Goal: Task Accomplishment & Management: Manage account settings

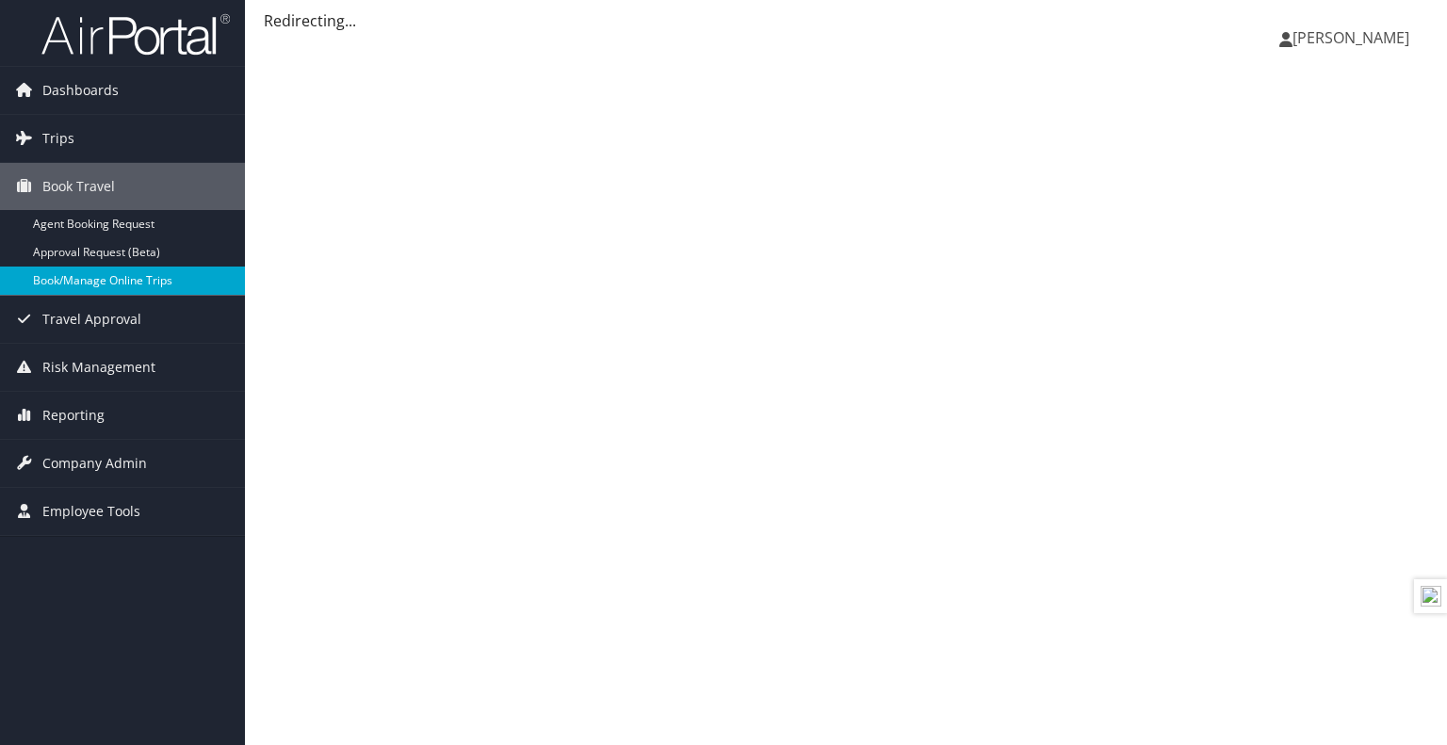
click at [41, 275] on link "Book/Manage Online Trips" at bounding box center [122, 281] width 245 height 28
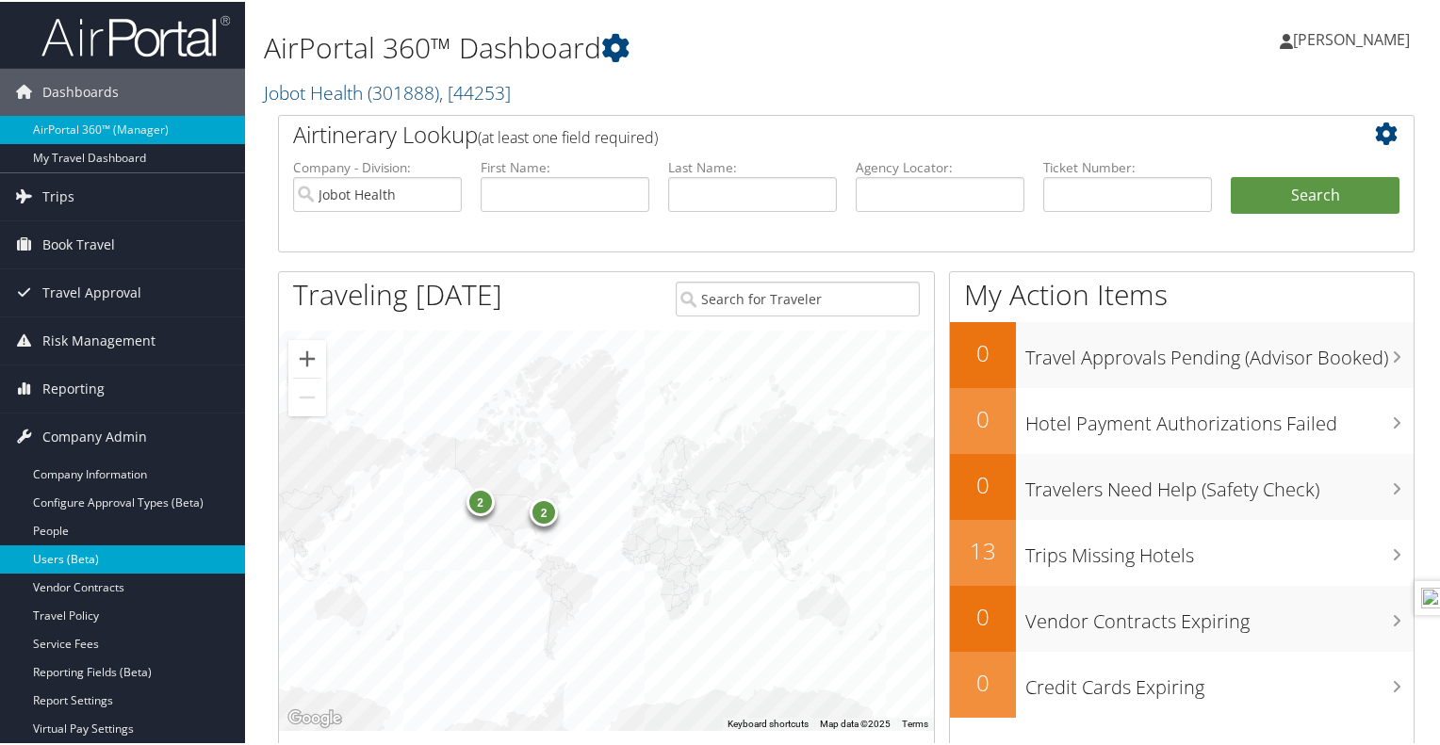
click at [83, 549] on link "Users (Beta)" at bounding box center [122, 558] width 245 height 28
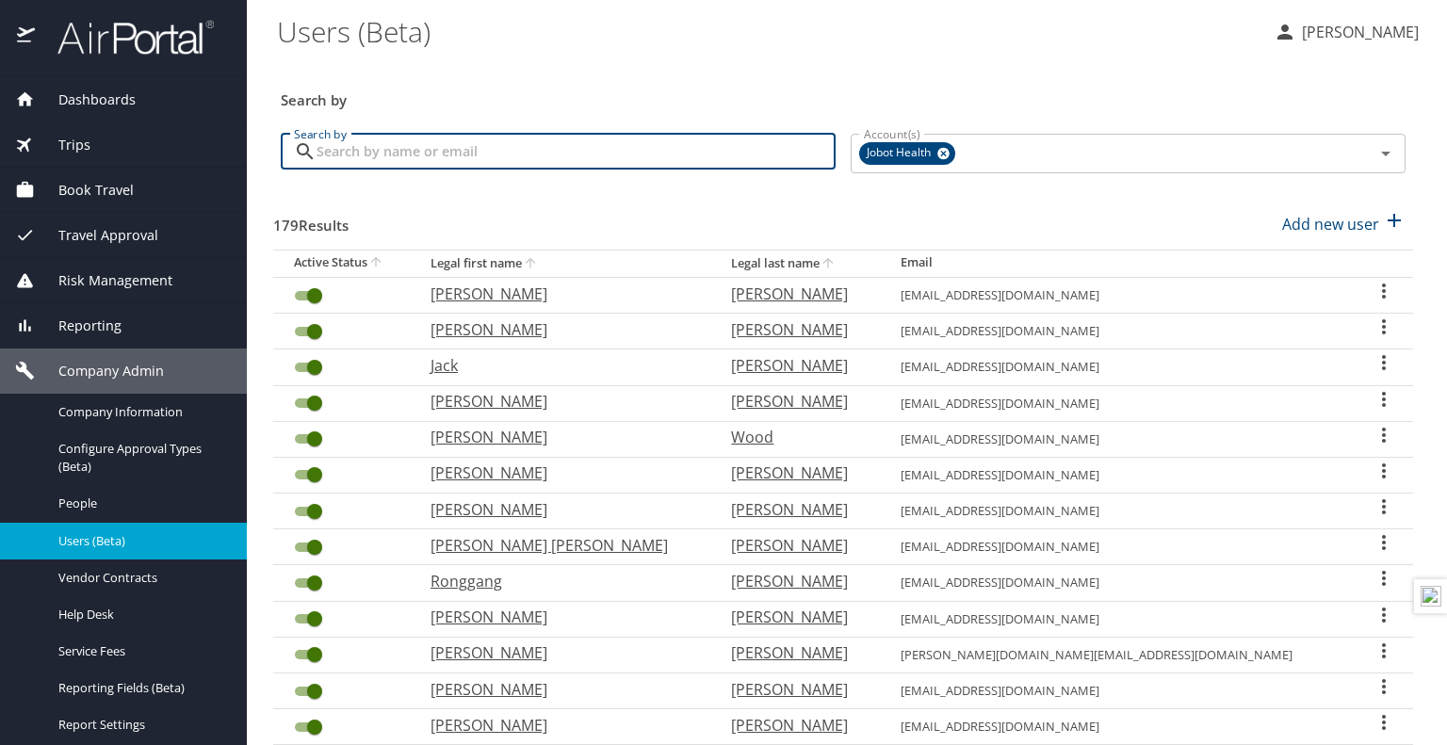
click at [614, 143] on input "Search by" at bounding box center [576, 152] width 519 height 36
type input "farooq"
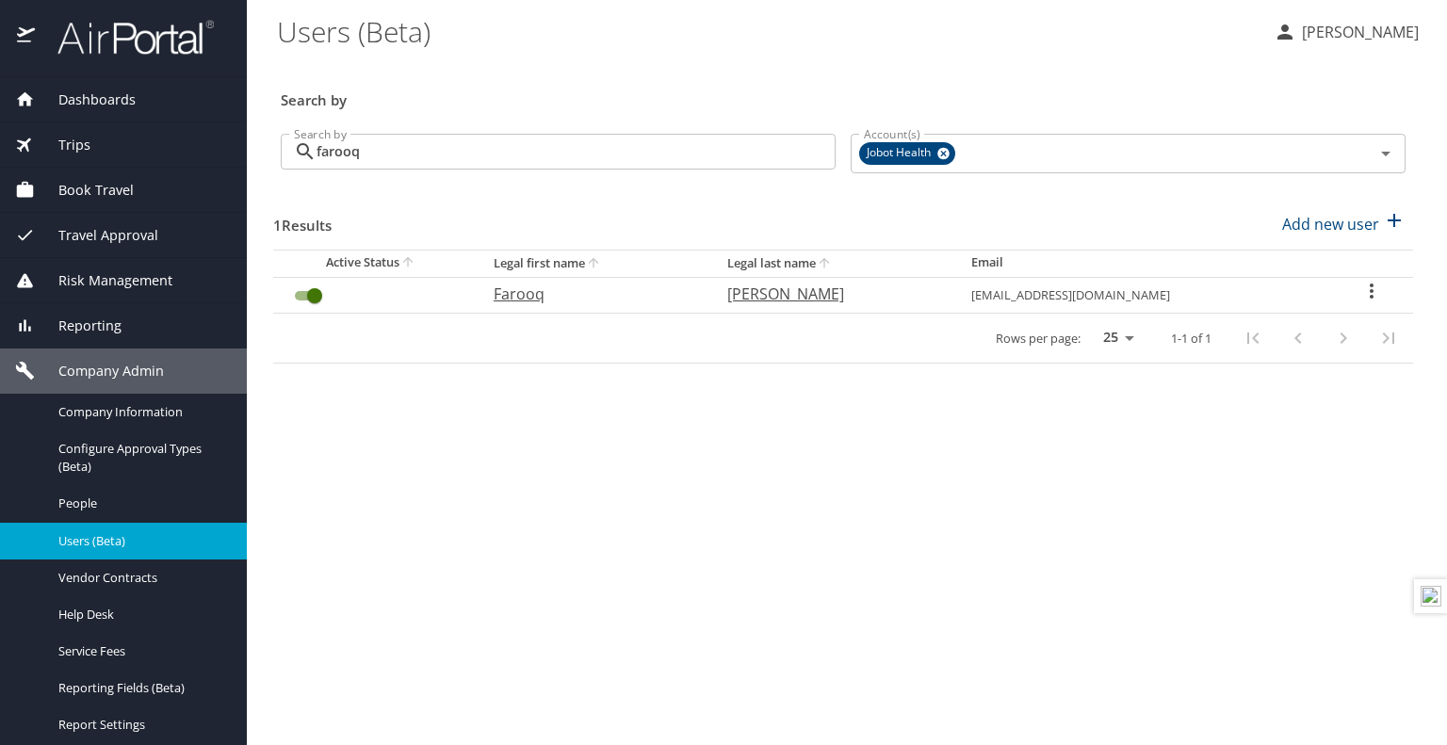
click at [557, 301] on p "Farooq" at bounding box center [592, 294] width 196 height 23
select select "US"
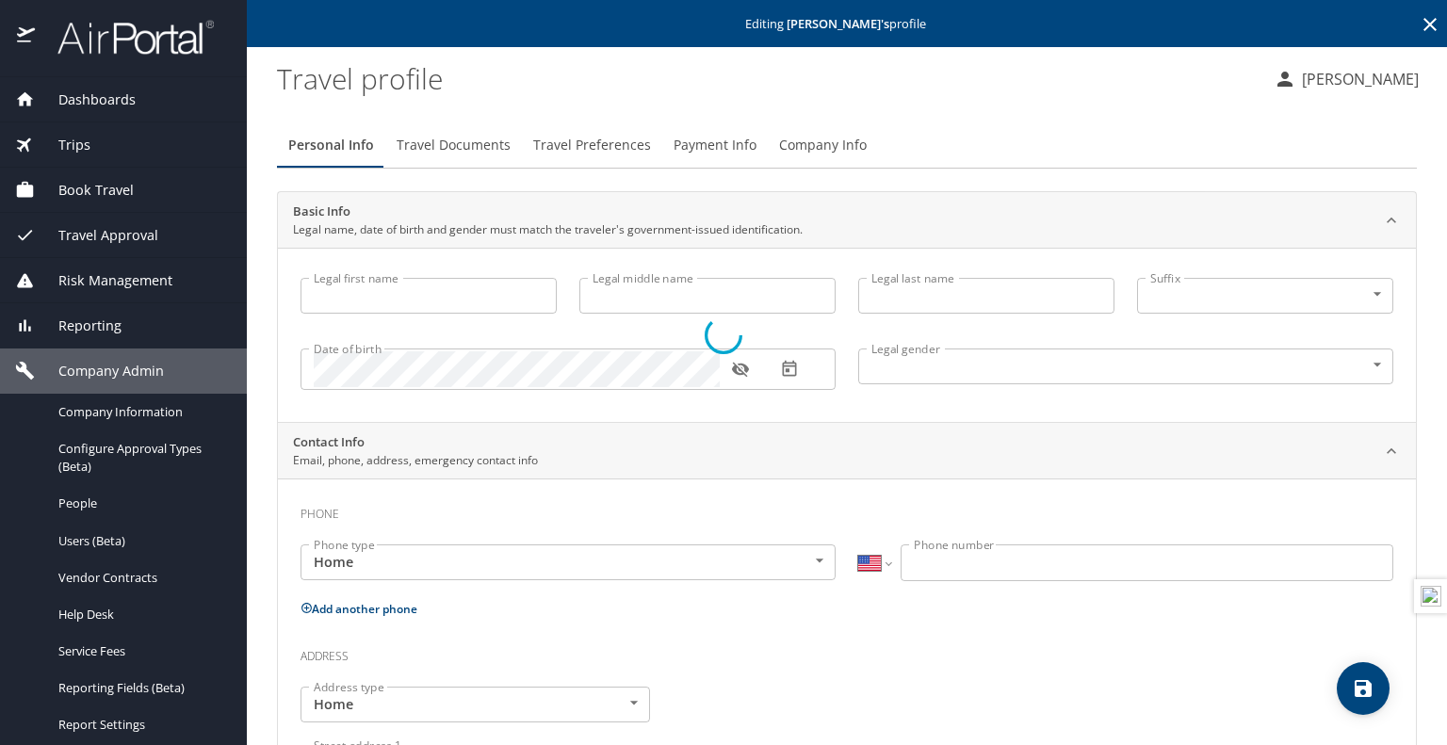
type input "Farooq"
type input "Akbar"
type input "Male"
select select "US"
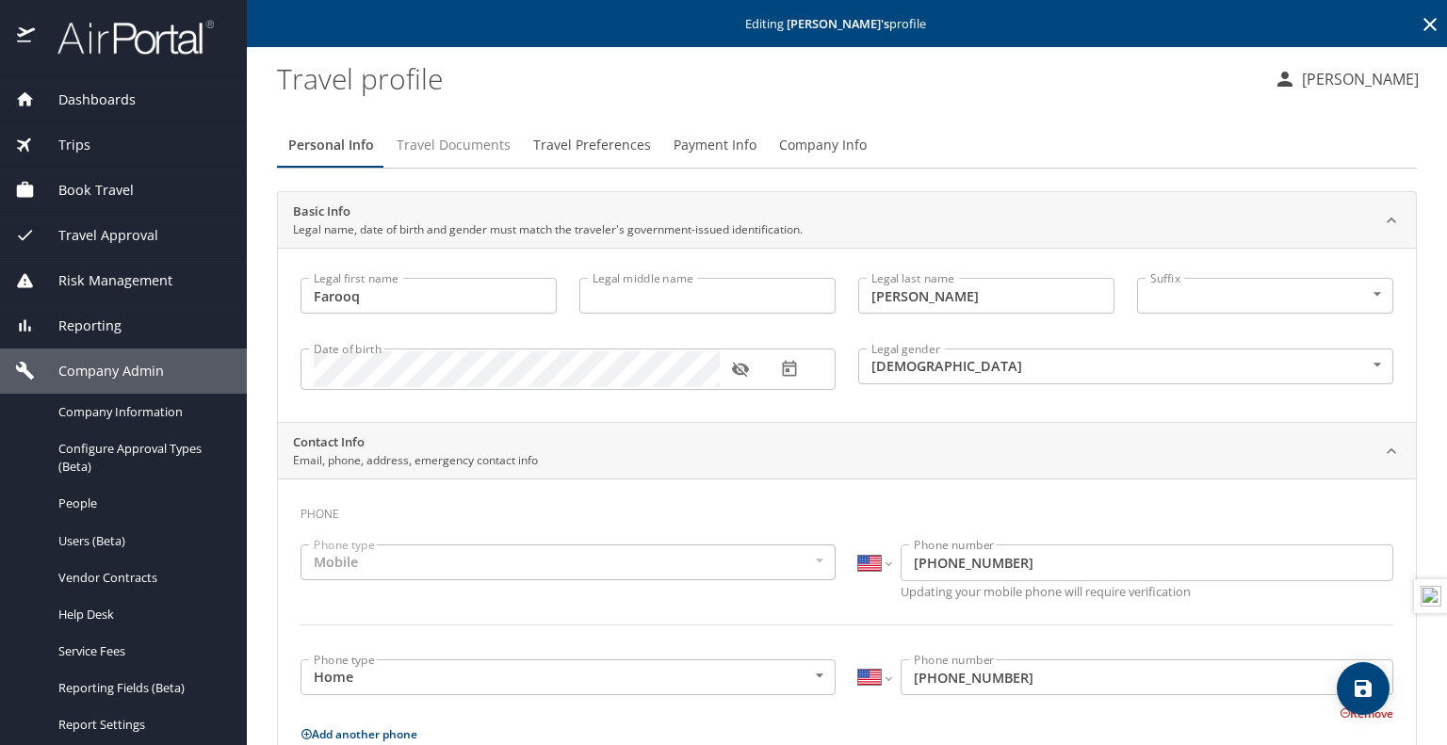
click at [451, 136] on span "Travel Documents" at bounding box center [454, 146] width 114 height 24
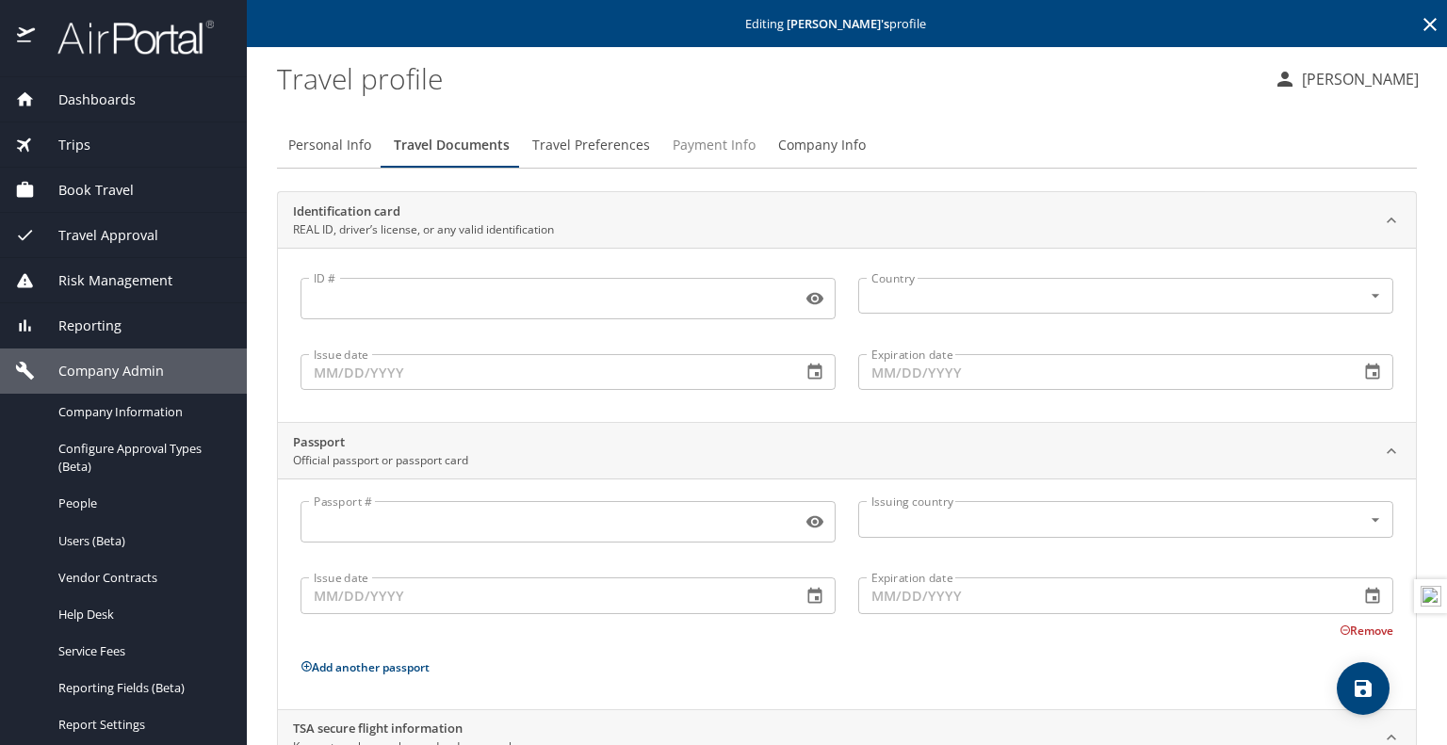
click at [661, 146] on button "Payment Info" at bounding box center [714, 144] width 106 height 45
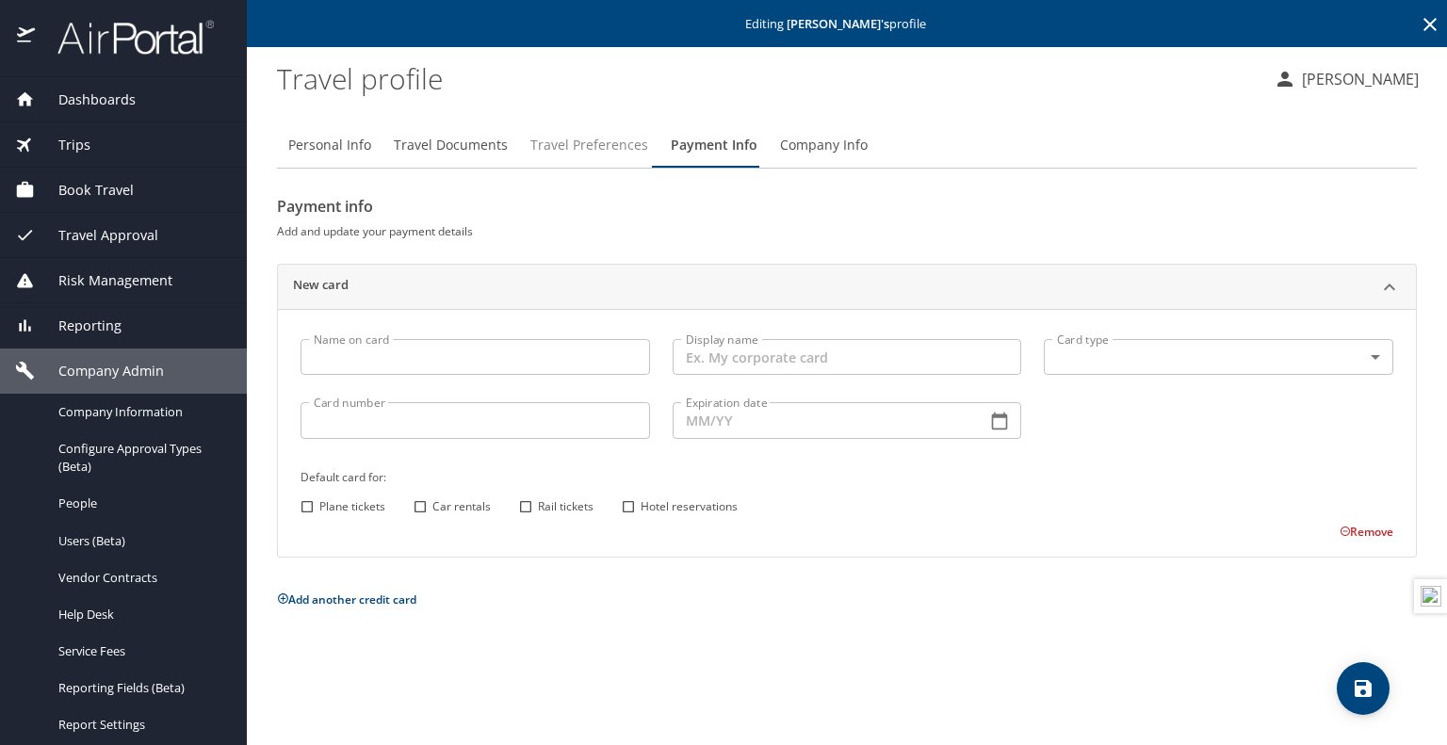
click at [610, 137] on span "Travel Preferences" at bounding box center [589, 146] width 118 height 24
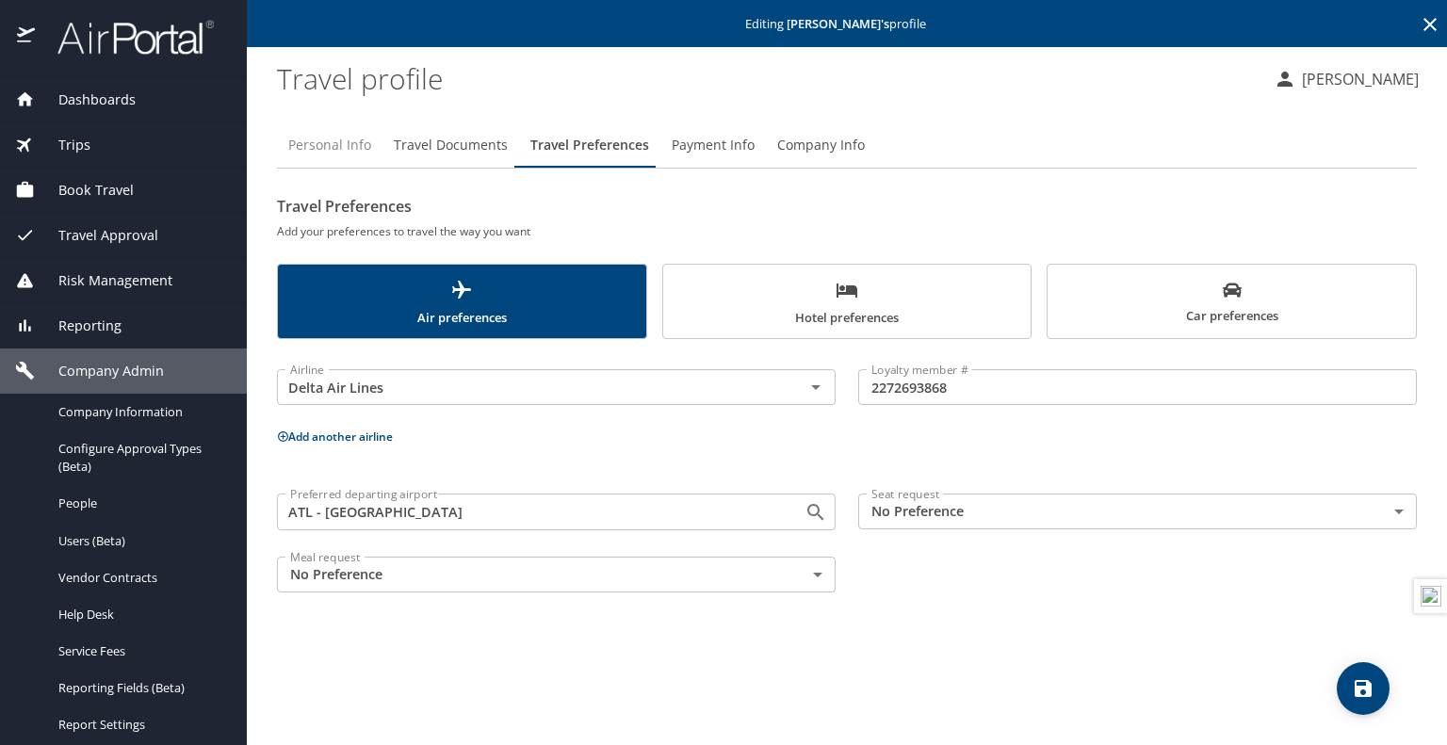
click at [335, 150] on span "Personal Info" at bounding box center [329, 146] width 83 height 24
select select "US"
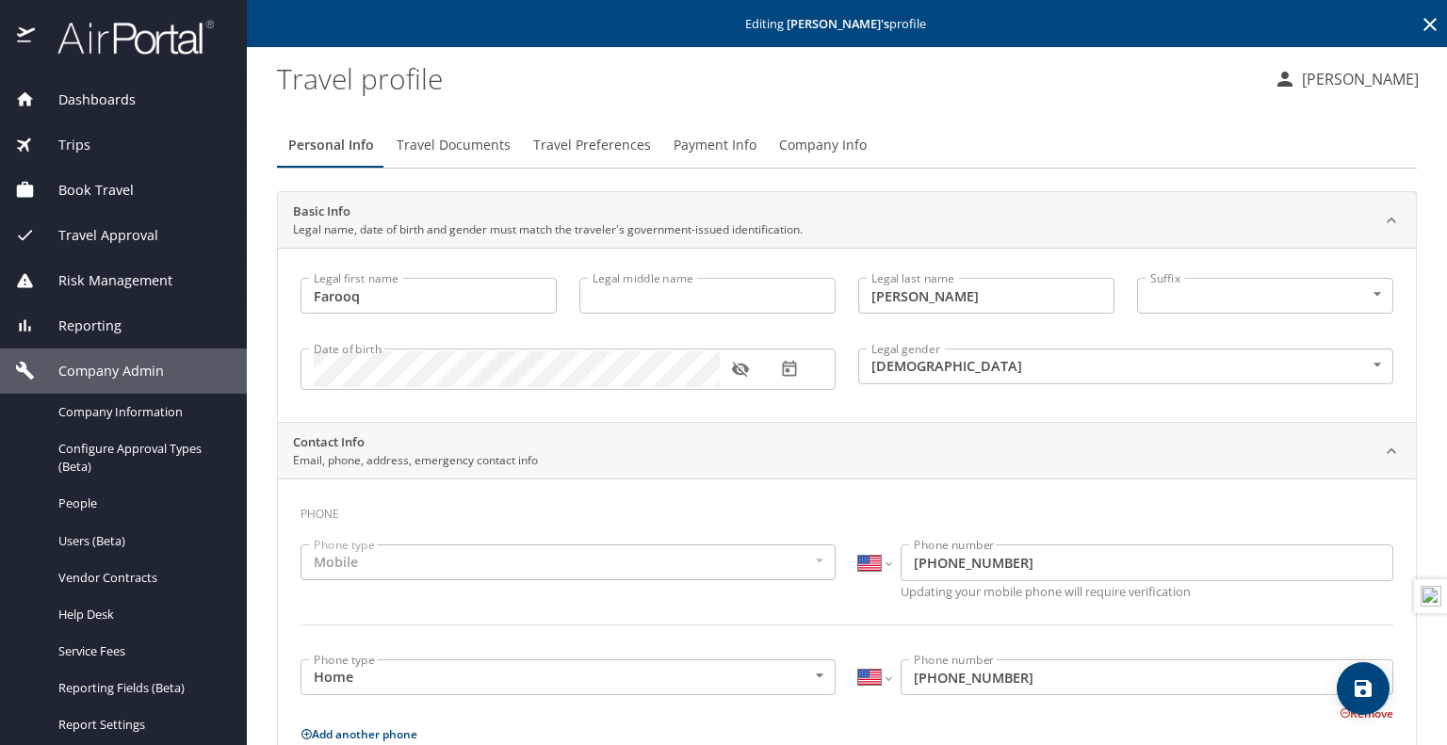
click at [1446, 216] on main "Editing Farooq Akbar 's profile Travel profile Kathryn Exposito Personal Info T…" at bounding box center [847, 372] width 1200 height 745
click at [1308, 142] on div "Personal Info Travel Documents Travel Preferences Payment Info Company Info" at bounding box center [847, 144] width 1140 height 45
click at [1028, 125] on div "Personal Info Travel Documents Travel Preferences Payment Info Company Info" at bounding box center [847, 144] width 1140 height 45
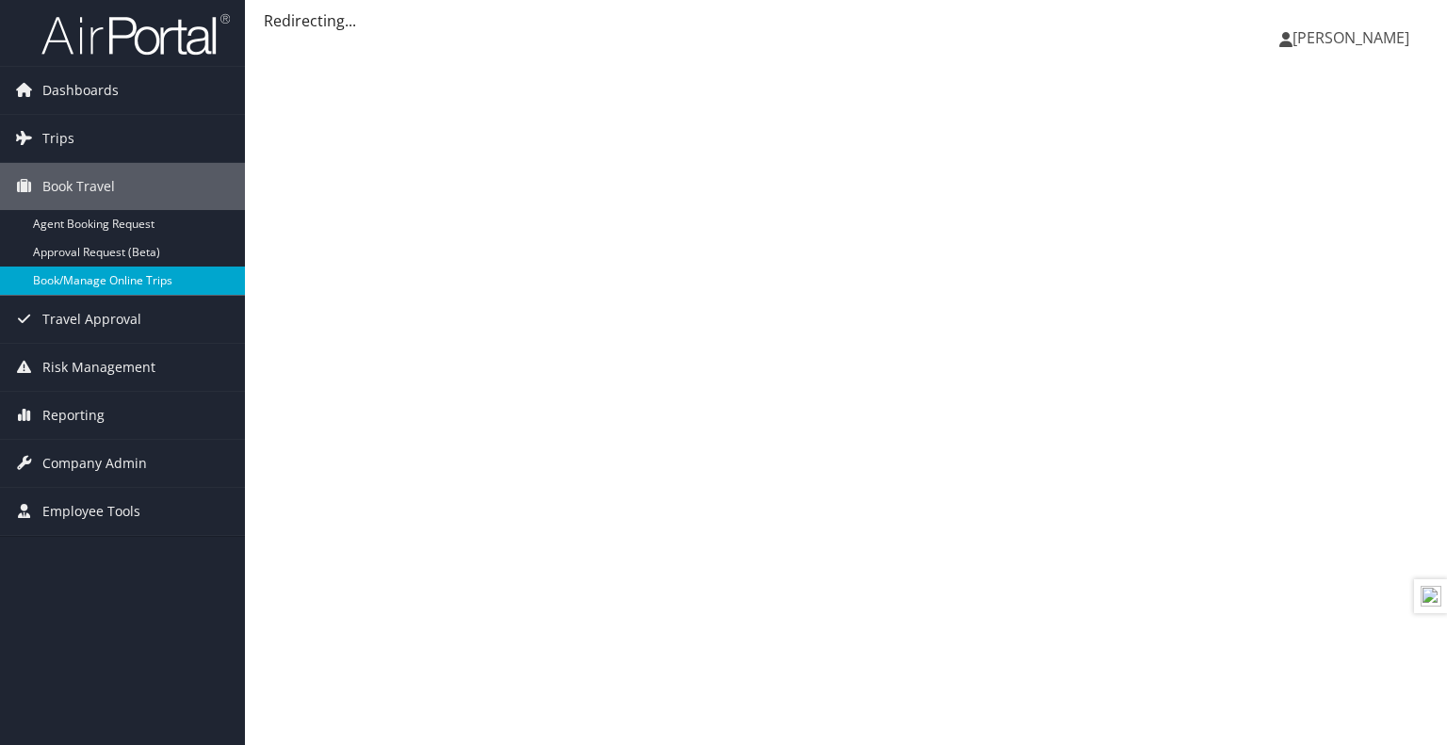
click at [95, 290] on link "Book/Manage Online Trips" at bounding box center [122, 281] width 245 height 28
